Goal: Task Accomplishment & Management: Use online tool/utility

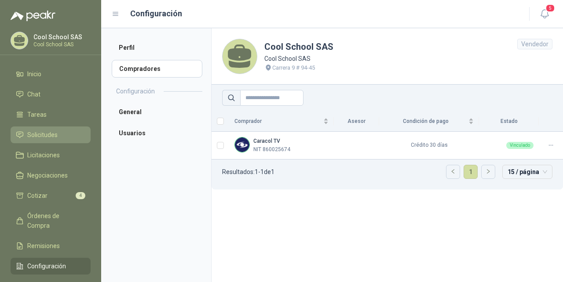
click at [43, 135] on span "Solicitudes" at bounding box center [42, 135] width 30 height 10
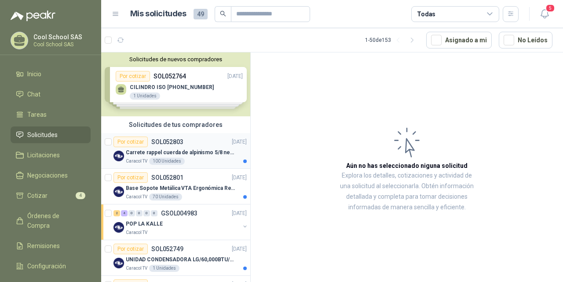
click at [167, 154] on p "Carrete rappel cuerda de alpinismo 5/8 negra 16mm" at bounding box center [181, 152] width 110 height 8
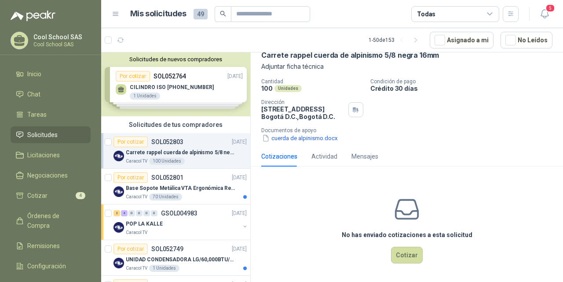
scroll to position [46, 0]
click at [158, 180] on p "SOL052801" at bounding box center [167, 177] width 32 height 6
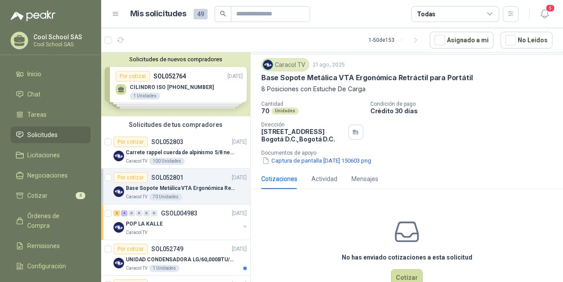
scroll to position [46, 0]
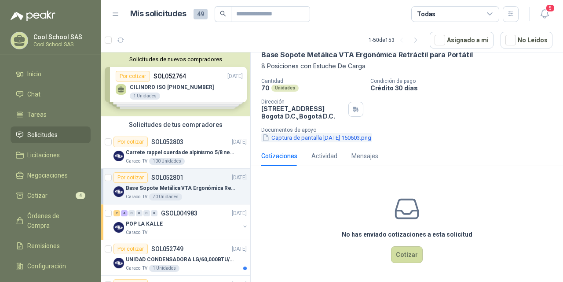
click at [361, 139] on button "Captura de pantalla [DATE] 150603.png" at bounding box center [316, 137] width 111 height 9
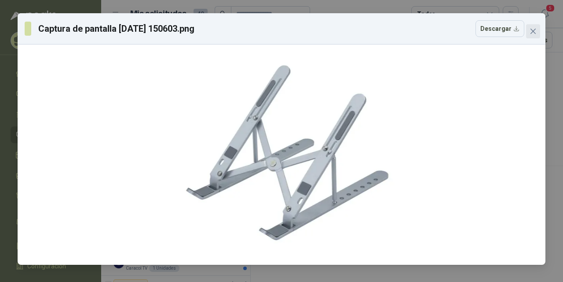
click at [532, 30] on icon "close" at bounding box center [533, 31] width 7 height 7
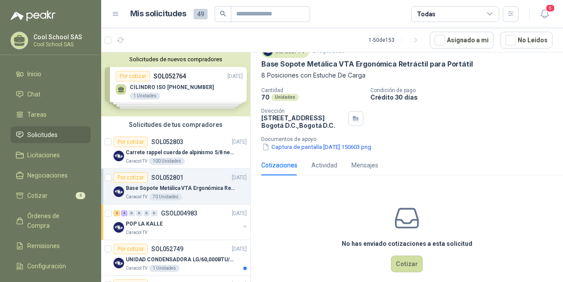
scroll to position [27, 0]
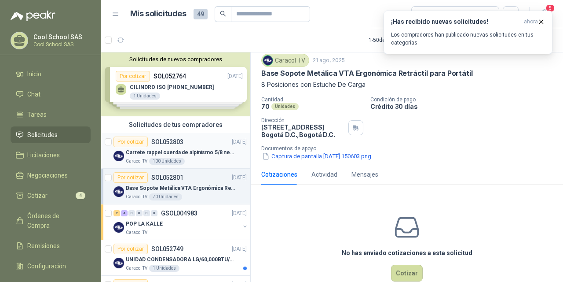
click at [167, 148] on p "Carrete rappel cuerda de alpinismo 5/8 negra 16mm" at bounding box center [181, 152] width 110 height 8
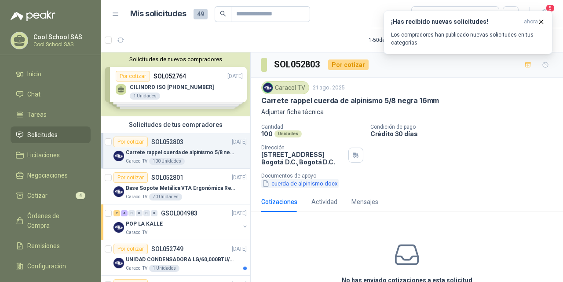
click at [302, 181] on button "cuerda de alpinismo.docx" at bounding box center [299, 183] width 77 height 9
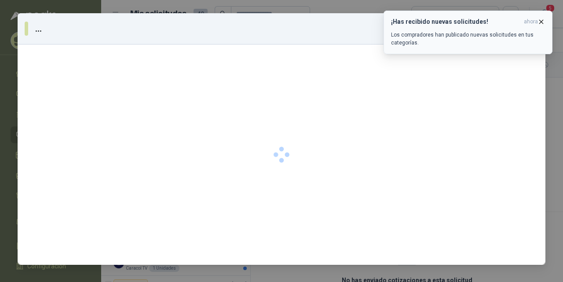
click at [543, 19] on icon "button" at bounding box center [541, 21] width 7 height 7
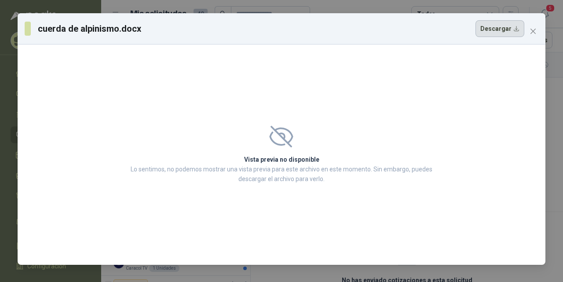
click at [513, 28] on button "Descargar" at bounding box center [500, 28] width 49 height 17
click at [530, 30] on icon "close" at bounding box center [533, 31] width 7 height 7
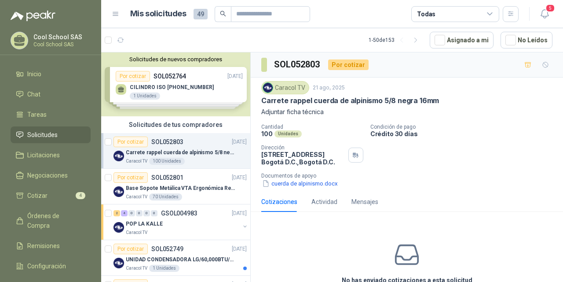
click at [169, 82] on div "Solicitudes de nuevos compradores Por cotizar SOL052764 [DATE] CILINDRO ISO [PH…" at bounding box center [175, 84] width 149 height 64
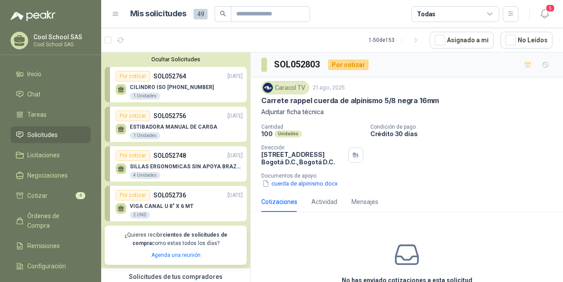
click at [196, 56] on button "Ocultar Solicitudes" at bounding box center [176, 59] width 142 height 7
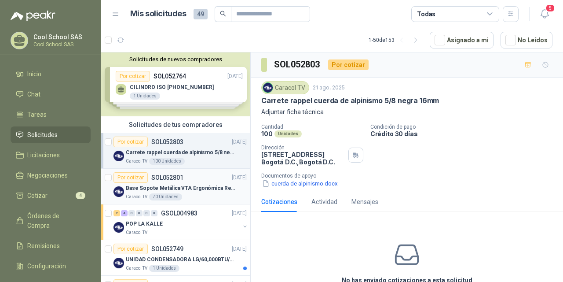
click at [154, 189] on p "Base Sopote Metálica VTA Ergonómica Retráctil para Portátil" at bounding box center [181, 188] width 110 height 8
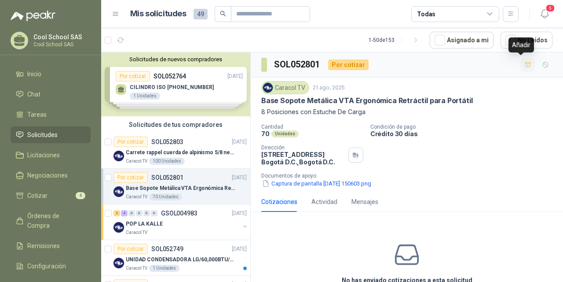
click at [525, 64] on icon "button" at bounding box center [528, 64] width 7 height 7
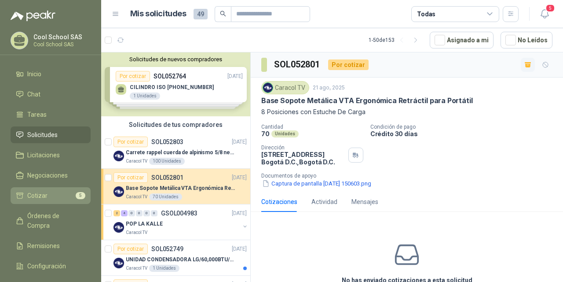
click at [39, 193] on span "Cotizar" at bounding box center [37, 196] width 20 height 10
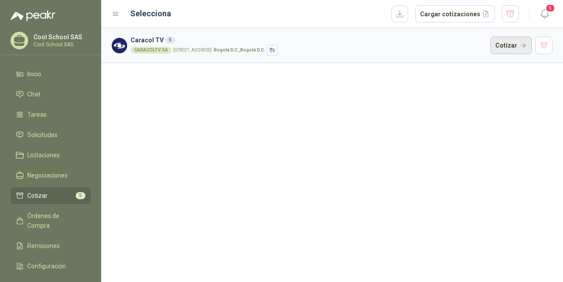
click at [509, 44] on button "Cotizar" at bounding box center [511, 46] width 41 height 18
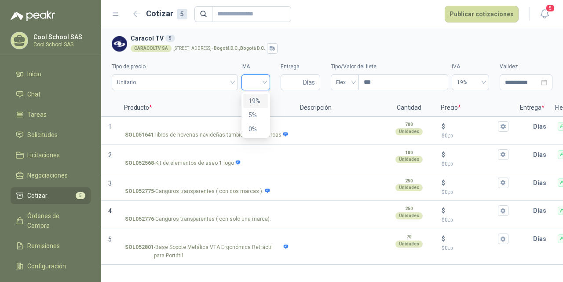
click at [261, 83] on input "search" at bounding box center [256, 81] width 18 height 13
click at [258, 103] on div "19%" at bounding box center [256, 101] width 15 height 10
click at [290, 84] on input "Entrega" at bounding box center [293, 82] width 15 height 15
type input "*"
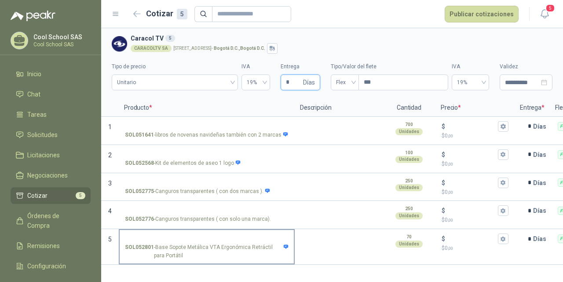
type input "*"
click at [191, 236] on input "SOL052801 - Base Sopote Metálica VTA Ergonómica Retráctil para Portátil" at bounding box center [207, 238] width 164 height 7
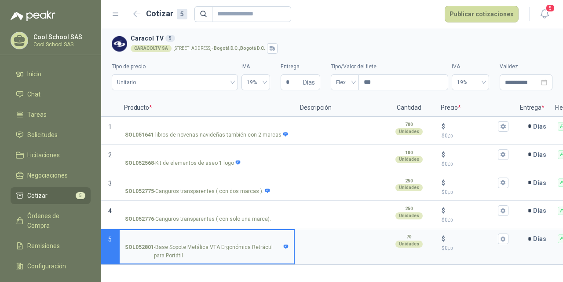
type input "*"
drag, startPoint x: 186, startPoint y: 239, endPoint x: 123, endPoint y: 238, distance: 62.5
click at [123, 238] on label "**********" at bounding box center [207, 246] width 174 height 33
type input "**********"
click at [323, 244] on textarea at bounding box center [339, 240] width 86 height 20
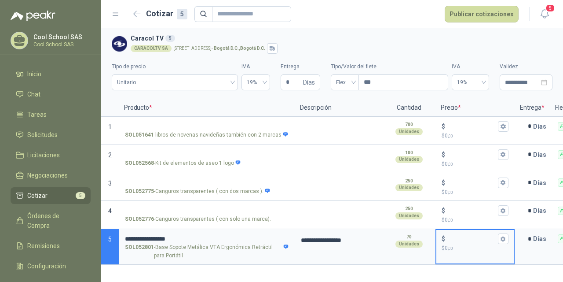
click at [455, 239] on input "$ $ 0 ,00" at bounding box center [471, 238] width 49 height 7
click at [466, 238] on input "$ $ 0 ,00" at bounding box center [471, 238] width 49 height 7
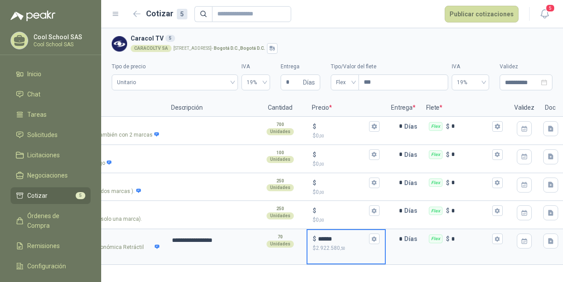
scroll to position [0, 152]
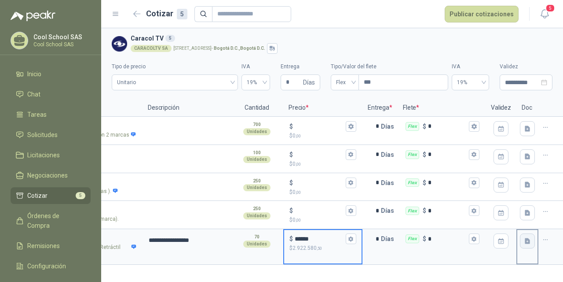
type input "******"
click at [532, 243] on button "button" at bounding box center [527, 240] width 15 height 15
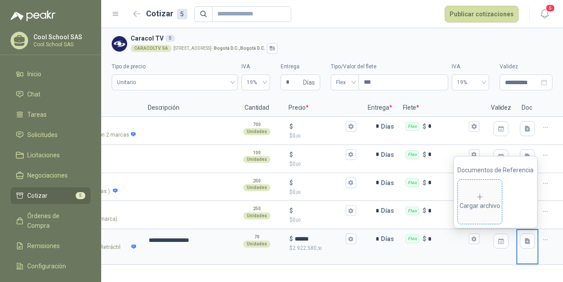
click at [495, 211] on span "Cargar archivo" at bounding box center [480, 202] width 44 height 44
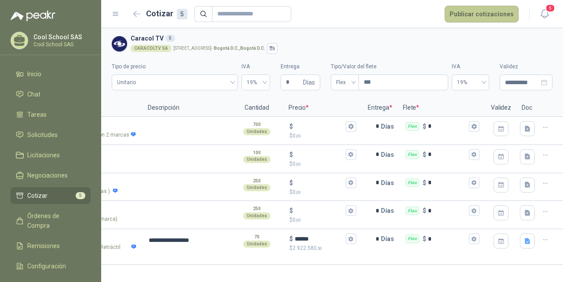
click at [496, 18] on button "Publicar cotizaciones" at bounding box center [482, 14] width 74 height 17
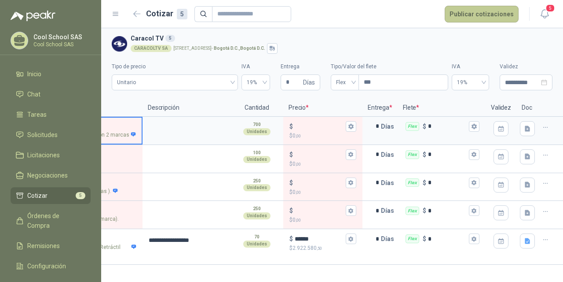
scroll to position [0, 24]
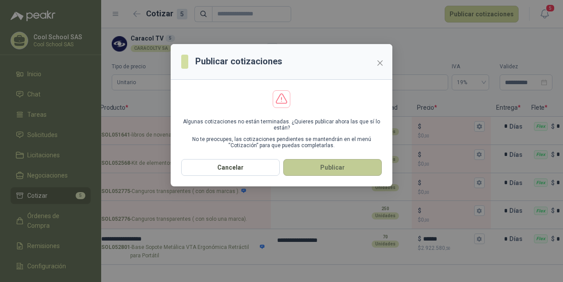
click at [342, 172] on button "Publicar" at bounding box center [332, 167] width 99 height 17
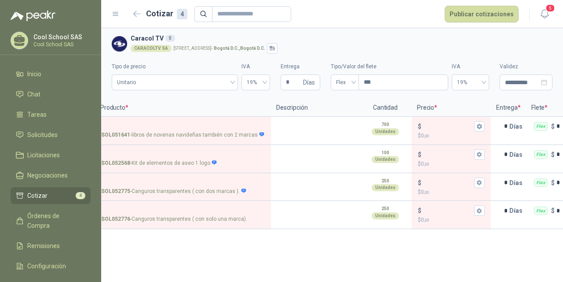
scroll to position [0, 0]
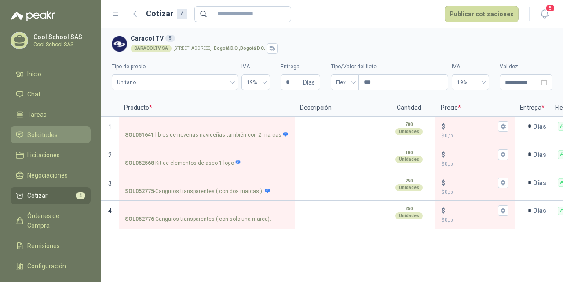
click at [31, 131] on span "Solicitudes" at bounding box center [42, 135] width 30 height 10
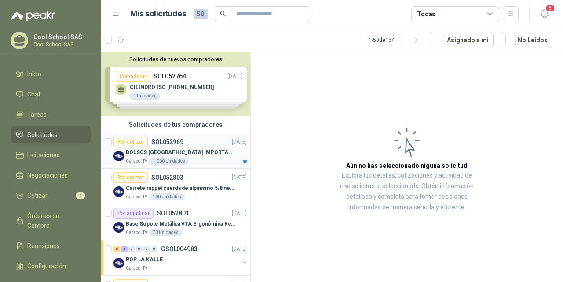
click at [167, 148] on p "BOLSOS [GEOGRAPHIC_DATA] IMPORTADO [GEOGRAPHIC_DATA]-397-1" at bounding box center [181, 152] width 110 height 8
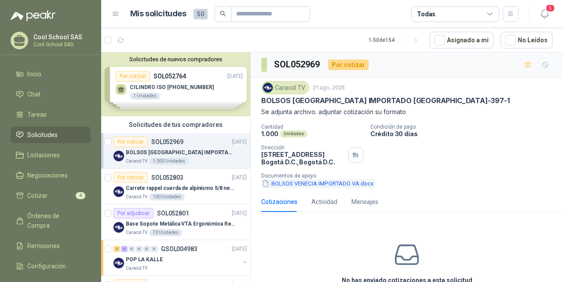
click at [294, 179] on button "BOLSOS VENECIA IMPORTADO VA.docx" at bounding box center [318, 183] width 114 height 9
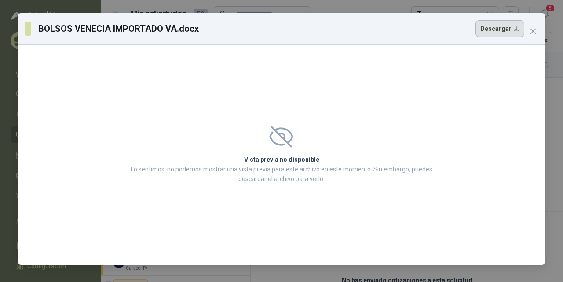
click at [503, 26] on button "Descargar" at bounding box center [500, 28] width 49 height 17
click at [533, 29] on icon "close" at bounding box center [533, 31] width 7 height 7
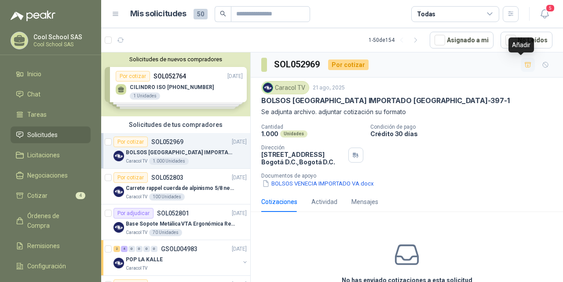
click at [525, 66] on icon "button" at bounding box center [528, 64] width 6 height 5
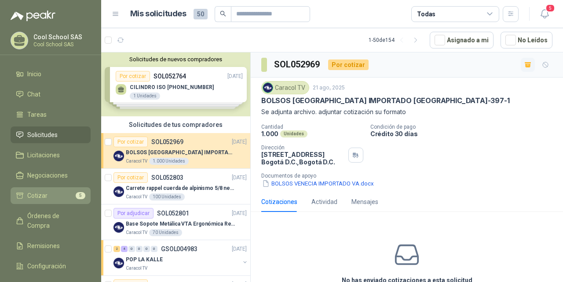
click at [44, 193] on span "Cotizar" at bounding box center [37, 196] width 20 height 10
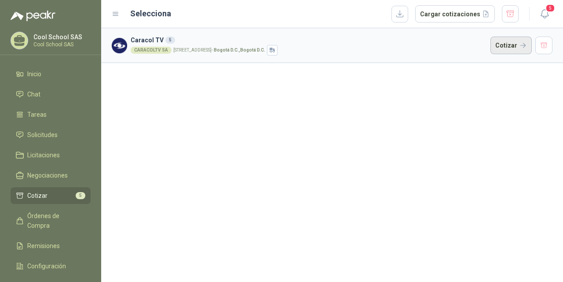
click at [521, 39] on button "Cotizar" at bounding box center [511, 46] width 41 height 18
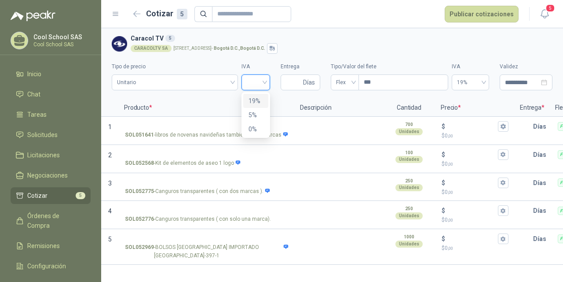
click at [258, 81] on input "search" at bounding box center [256, 81] width 18 height 13
click at [257, 99] on div "19%" at bounding box center [256, 101] width 15 height 10
click at [293, 82] on input "Entrega" at bounding box center [293, 82] width 15 height 15
type input "*"
type input "**"
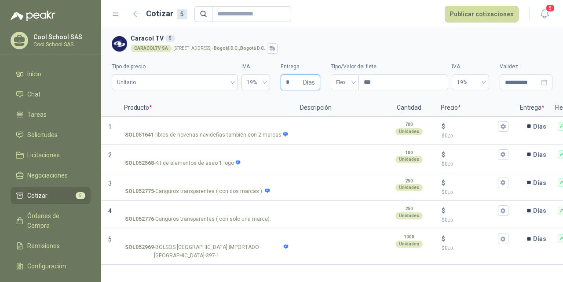
type input "**"
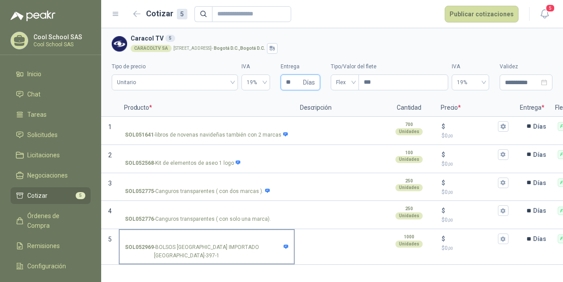
type input "**"
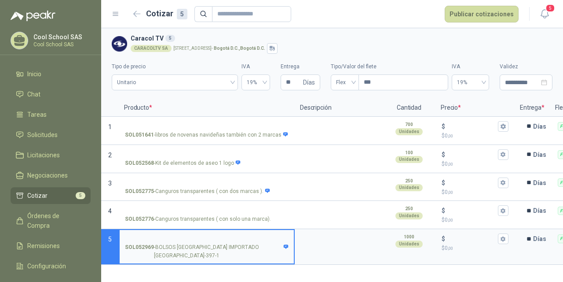
click at [202, 237] on input "SOL052969 - BOLSOS [GEOGRAPHIC_DATA] IMPORTADO [GEOGRAPHIC_DATA]-397-1" at bounding box center [207, 238] width 164 height 7
drag, startPoint x: 270, startPoint y: 236, endPoint x: 118, endPoint y: 235, distance: 152.3
click at [118, 235] on section "**********" at bounding box center [332, 247] width 462 height 36
type input "**********"
click at [314, 239] on textarea at bounding box center [339, 240] width 86 height 20
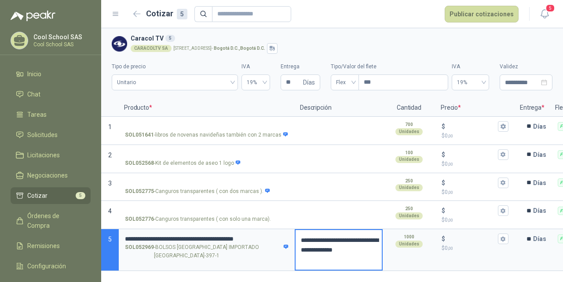
drag, startPoint x: 339, startPoint y: 261, endPoint x: 299, endPoint y: 252, distance: 41.5
click at [299, 252] on textarea "**********" at bounding box center [339, 250] width 86 height 40
type textarea "**********"
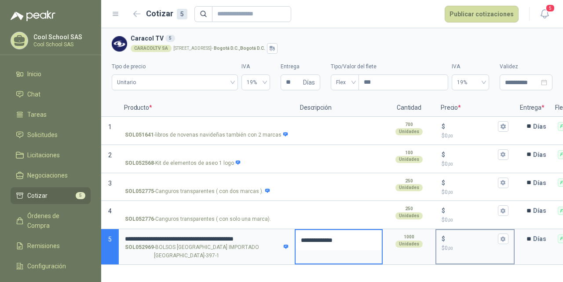
type textarea "**********"
click at [467, 238] on input "$ $ 0 ,00" at bounding box center [471, 238] width 49 height 7
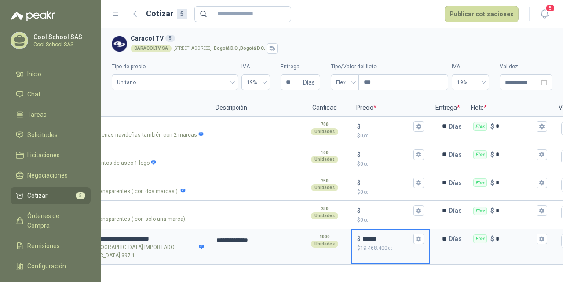
scroll to position [0, 152]
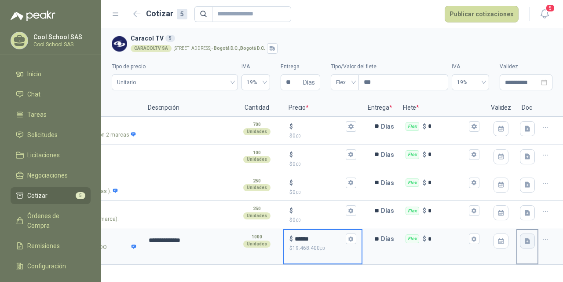
type input "******"
click at [530, 242] on icon "button" at bounding box center [527, 241] width 5 height 6
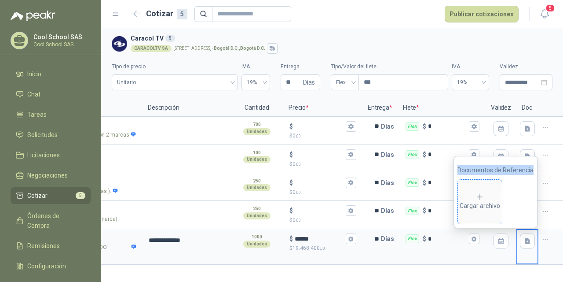
click at [484, 199] on icon at bounding box center [480, 197] width 8 height 8
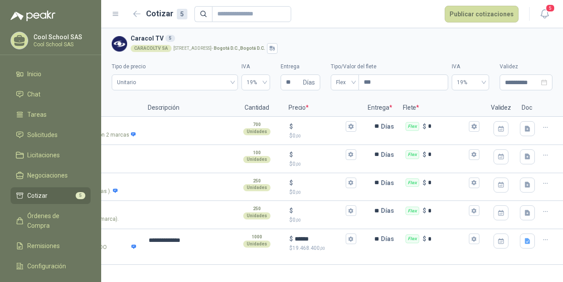
click at [539, 58] on div "**********" at bounding box center [332, 74] width 441 height 40
click at [494, 15] on button "Publicar cotizaciones" at bounding box center [482, 14] width 74 height 17
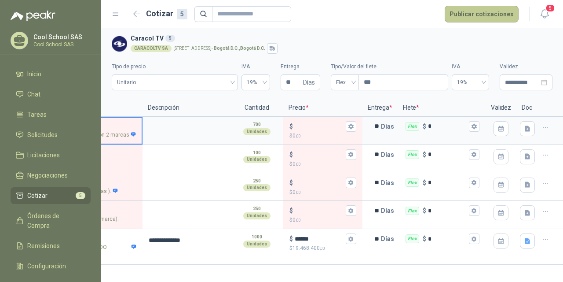
scroll to position [0, 24]
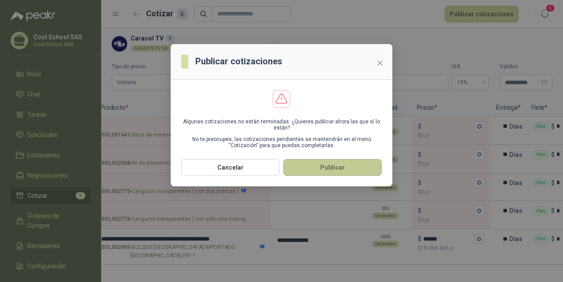
click at [334, 169] on button "Publicar" at bounding box center [332, 167] width 99 height 17
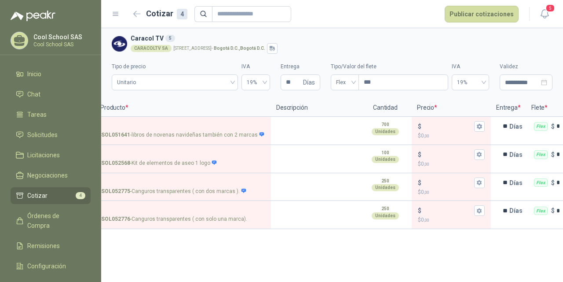
scroll to position [0, 0]
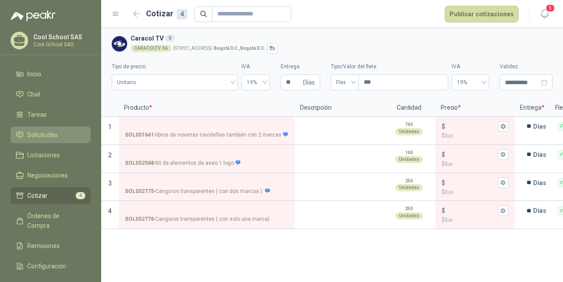
click at [39, 135] on span "Solicitudes" at bounding box center [42, 135] width 30 height 10
